Goal: Find specific page/section: Find specific page/section

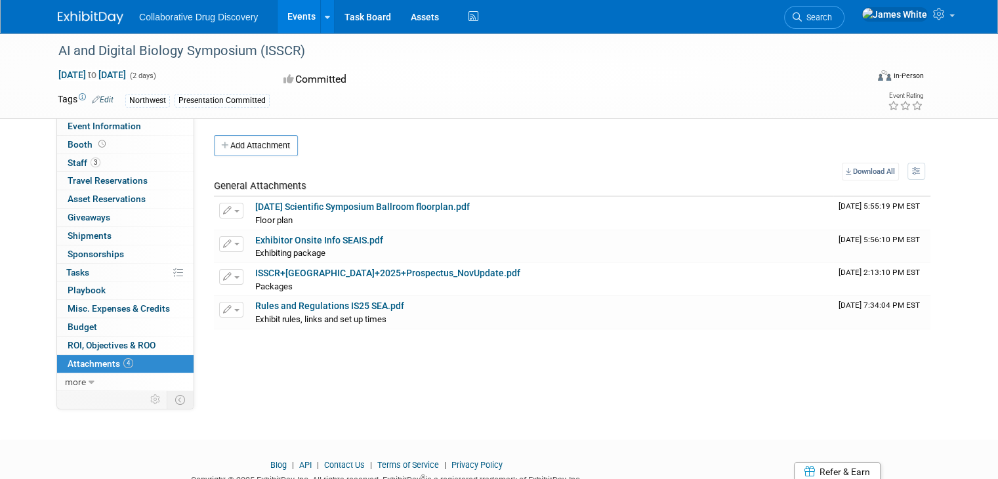
click at [81, 18] on img at bounding box center [91, 17] width 66 height 13
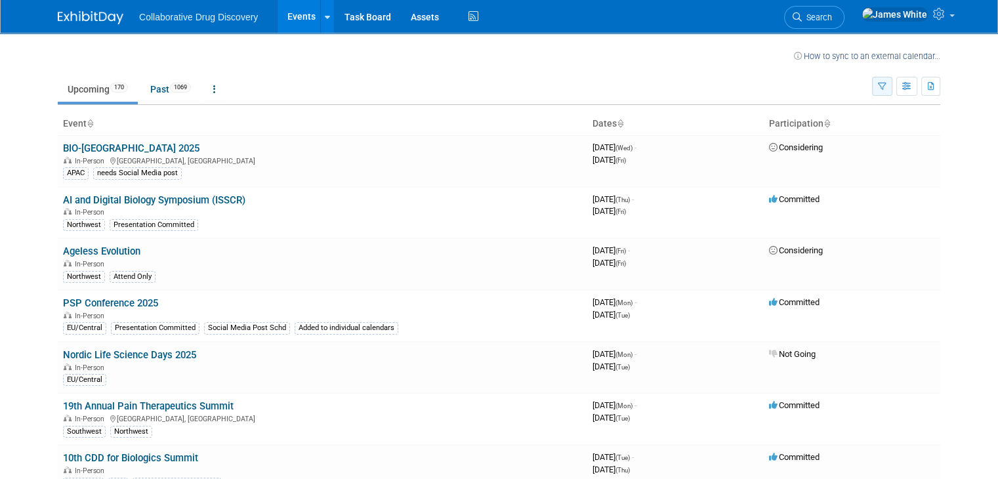
click at [888, 85] on button "button" at bounding box center [882, 86] width 20 height 19
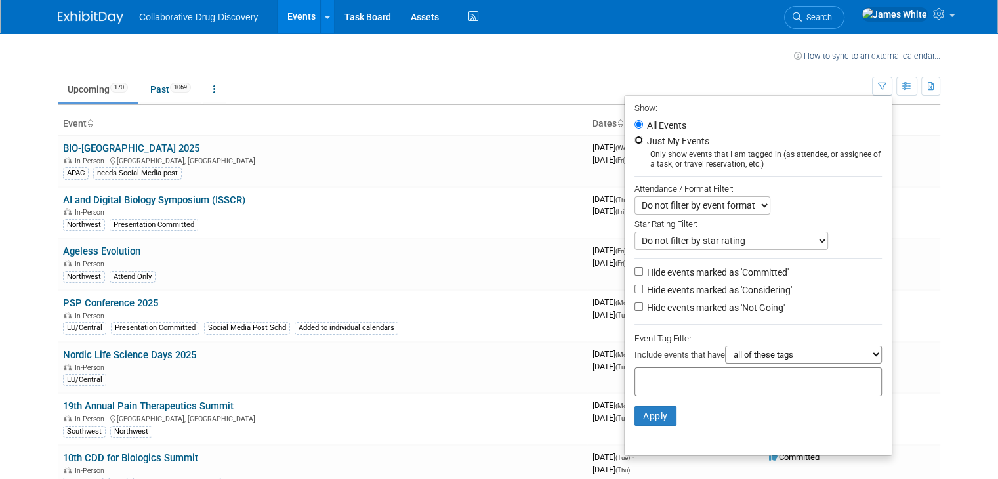
click at [643, 142] on input "Just My Events" at bounding box center [639, 140] width 9 height 9
radio input "true"
click at [661, 415] on button "Apply" at bounding box center [656, 416] width 42 height 20
